Goal: Task Accomplishment & Management: Manage account settings

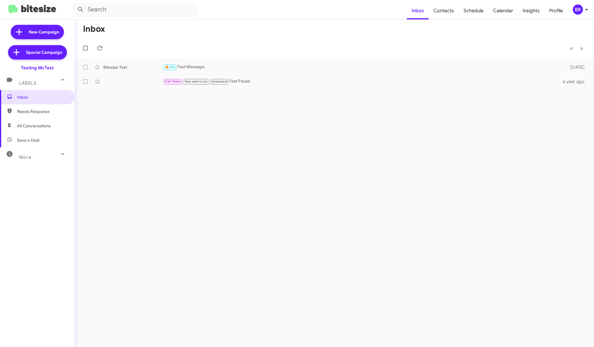
click at [581, 12] on div "BR" at bounding box center [578, 9] width 10 height 10
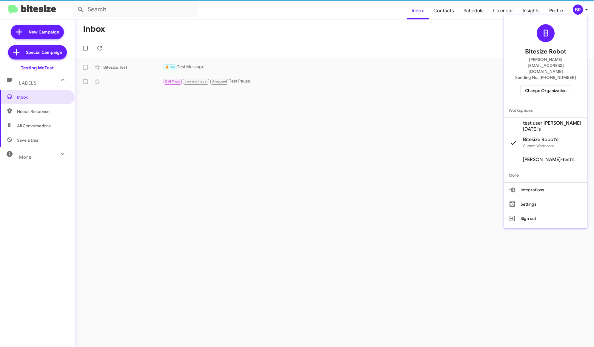
click at [563, 85] on span "Change Organization" at bounding box center [546, 90] width 42 height 10
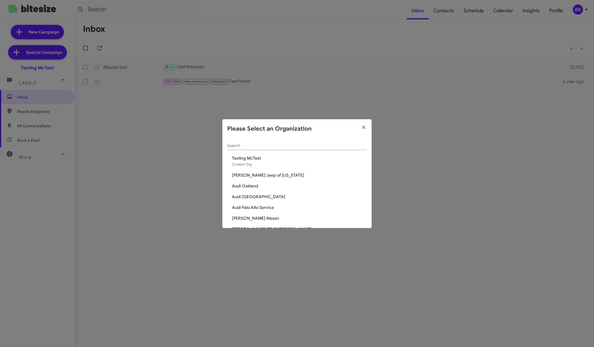
click at [248, 186] on span "Audi Oakland" at bounding box center [299, 186] width 135 height 6
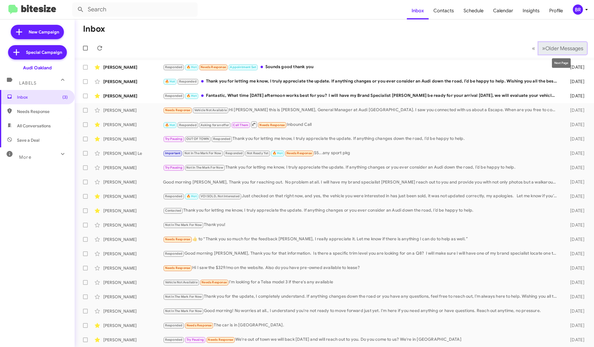
click at [561, 46] on span "Older Messages" at bounding box center [565, 48] width 38 height 7
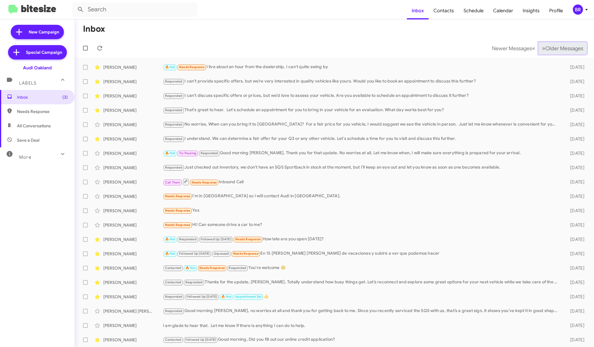
click at [561, 46] on span "Older Messages" at bounding box center [565, 48] width 38 height 7
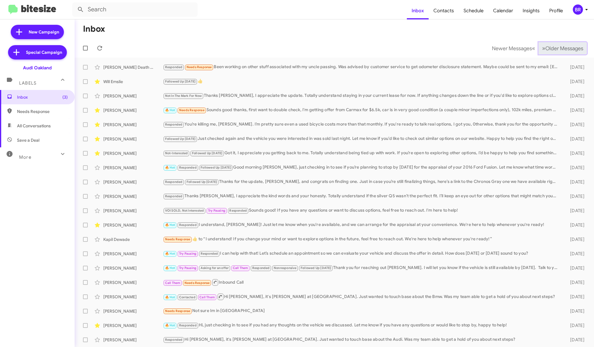
click at [561, 46] on span "Older Messages" at bounding box center [565, 48] width 38 height 7
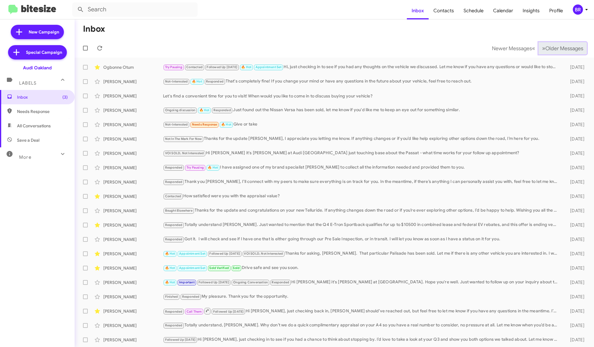
click at [561, 46] on span "Older Messages" at bounding box center [565, 48] width 38 height 7
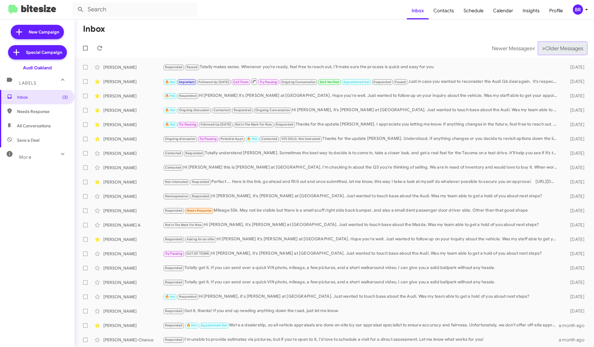
click at [561, 46] on span "Older Messages" at bounding box center [565, 48] width 38 height 7
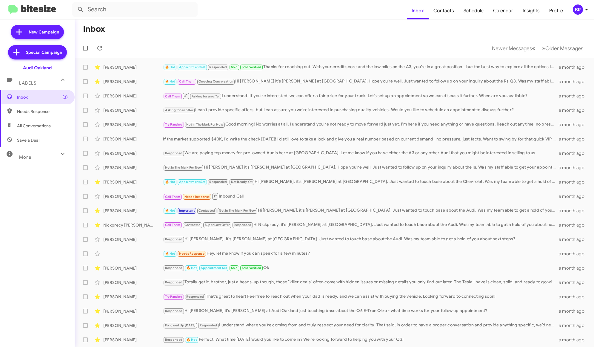
click at [583, 9] on div "BR" at bounding box center [578, 9] width 10 height 10
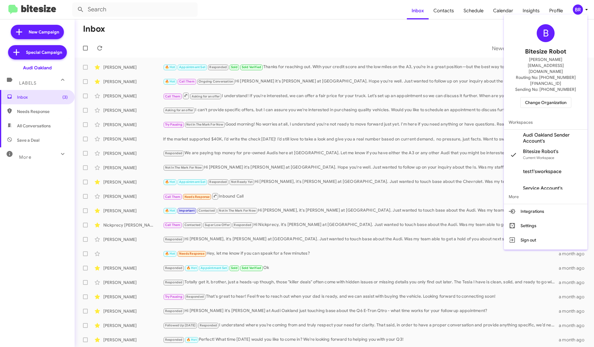
click at [553, 97] on span "Change Organization" at bounding box center [546, 102] width 42 height 10
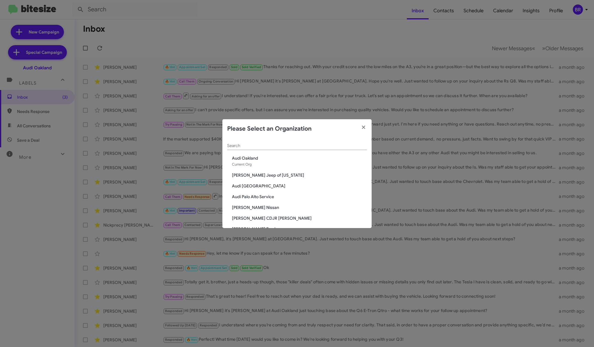
click at [260, 140] on div "Search" at bounding box center [297, 144] width 140 height 12
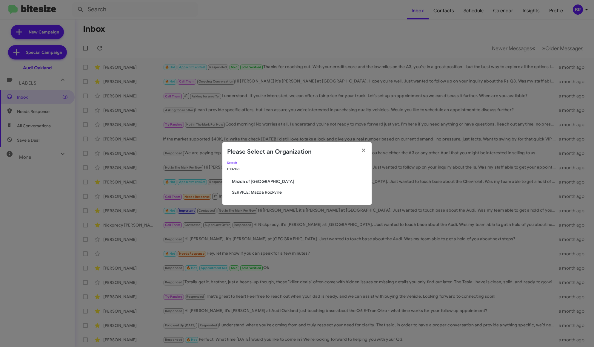
type input "mazda"
click at [253, 193] on span "SERVICE: Mazda Rockville" at bounding box center [299, 192] width 135 height 6
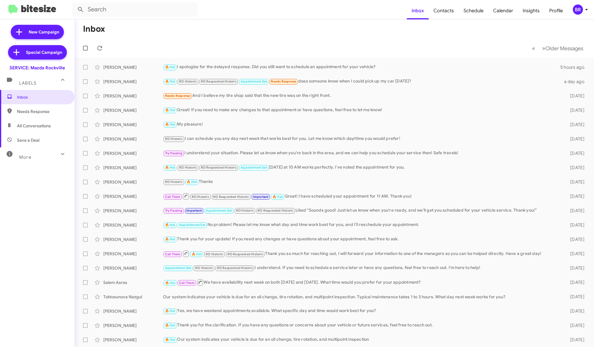
click at [586, 9] on icon at bounding box center [587, 9] width 2 height 1
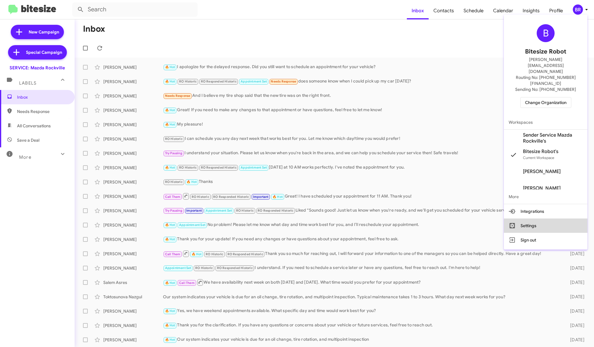
click at [533, 218] on button "Settings" at bounding box center [546, 225] width 84 height 14
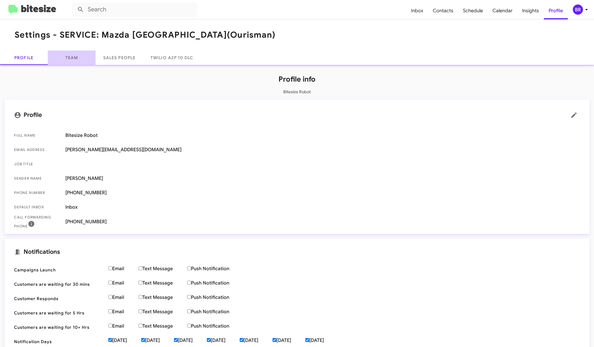
click at [73, 56] on link "Team" at bounding box center [72, 57] width 48 height 14
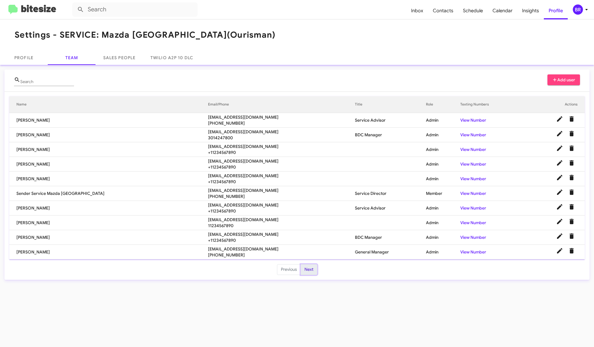
click at [310, 268] on button "Next" at bounding box center [309, 269] width 17 height 11
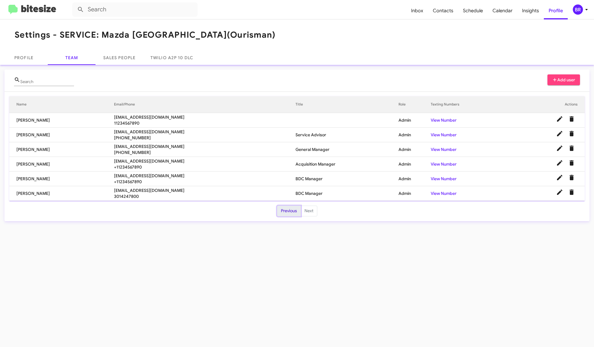
click at [288, 210] on button "Previous" at bounding box center [289, 211] width 24 height 11
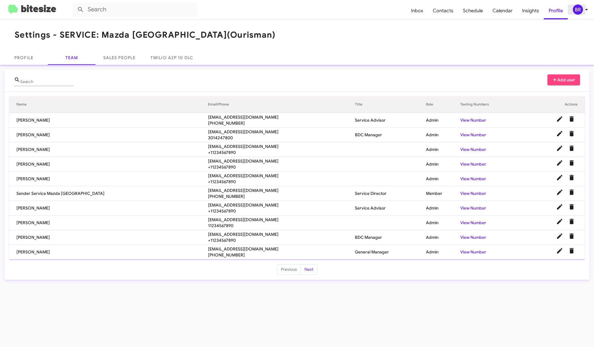
click at [583, 9] on icon at bounding box center [586, 9] width 7 height 7
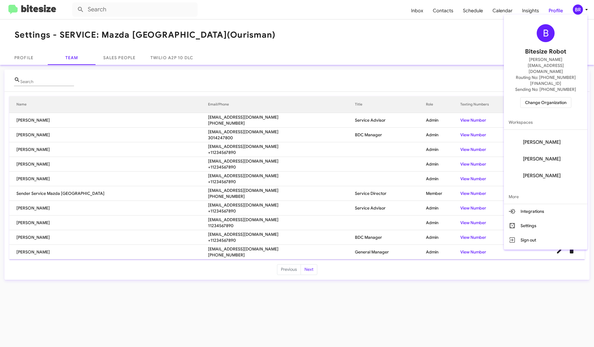
scroll to position [99, 0]
